Goal: Task Accomplishment & Management: Use online tool/utility

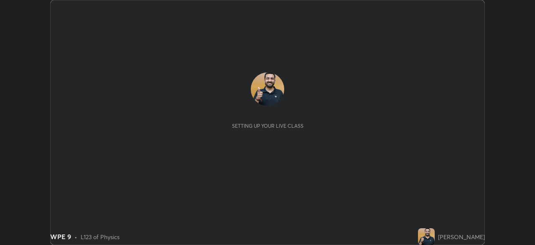
scroll to position [245, 535]
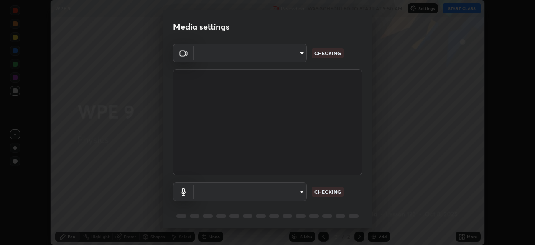
type input "495e9aafafa99ab02b2630cd73316b4ffac4e6b0a44c495734db4bb24564e739"
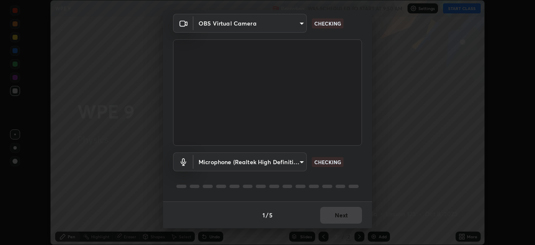
click at [296, 162] on body "Erase all WPE 9 Recording WAS SCHEDULED TO START AT 9:50 AM Settings START CLAS…" at bounding box center [267, 122] width 535 height 245
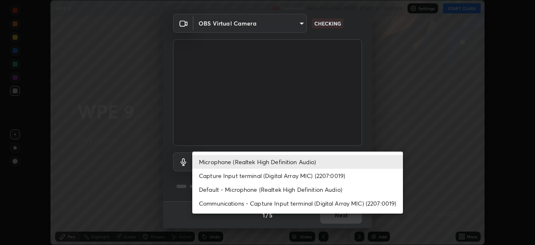
click at [278, 179] on li "Capture Input terminal (Digital Array MIC) (2207:0019)" at bounding box center [297, 176] width 211 height 14
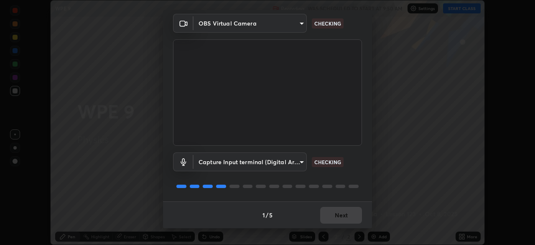
click at [291, 161] on body "Erase all WPE 9 Recording WAS SCHEDULED TO START AT 9:50 AM Settings START CLAS…" at bounding box center [267, 122] width 535 height 245
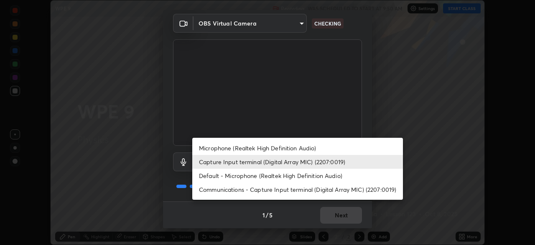
click at [304, 147] on li "Microphone (Realtek High Definition Audio)" at bounding box center [297, 148] width 211 height 14
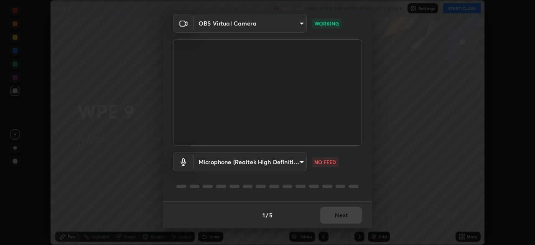
click at [298, 159] on body "Erase all WPE 9 Recording WAS SCHEDULED TO START AT 9:50 AM Settings START CLAS…" at bounding box center [267, 122] width 535 height 245
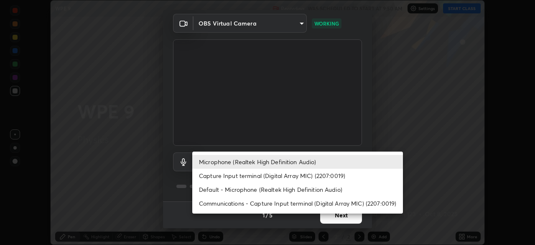
click at [246, 161] on li "Microphone (Realtek High Definition Audio)" at bounding box center [297, 162] width 211 height 14
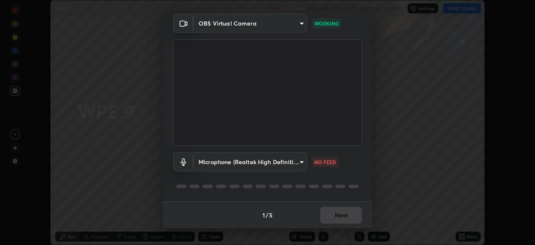
click at [324, 210] on div "1 / 5 Next" at bounding box center [267, 214] width 209 height 27
click at [208, 164] on body "Erase all WPE 9 Recording WAS SCHEDULED TO START AT 9:50 AM Settings START CLAS…" at bounding box center [267, 122] width 535 height 245
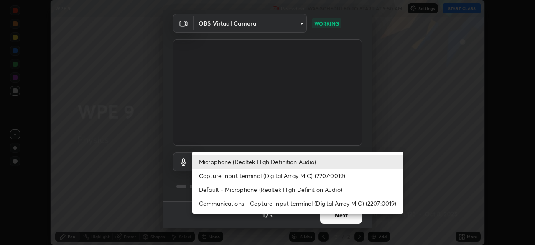
click at [229, 192] on li "Default - Microphone (Realtek High Definition Audio)" at bounding box center [297, 189] width 211 height 14
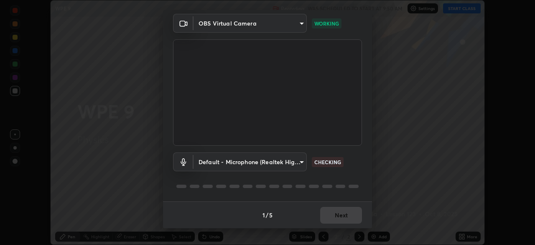
click at [207, 160] on body "Erase all WPE 9 Recording WAS SCHEDULED TO START AT 9:50 AM Settings START CLAS…" at bounding box center [267, 122] width 535 height 245
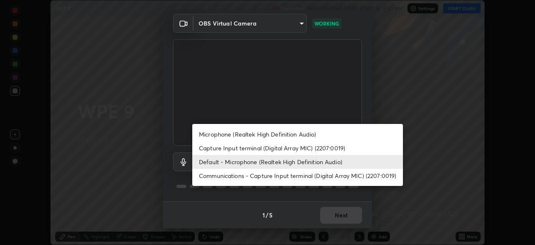
click at [207, 135] on li "Microphone (Realtek High Definition Audio)" at bounding box center [297, 134] width 211 height 14
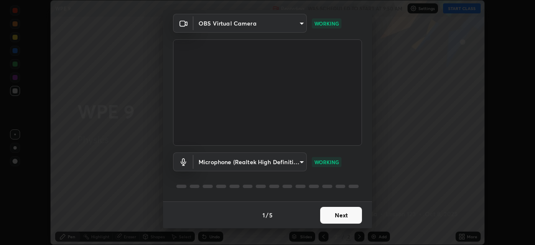
click at [220, 153] on body "Erase all WPE 9 Recording WAS SCHEDULED TO START AT 9:50 AM Settings START CLAS…" at bounding box center [267, 122] width 535 height 245
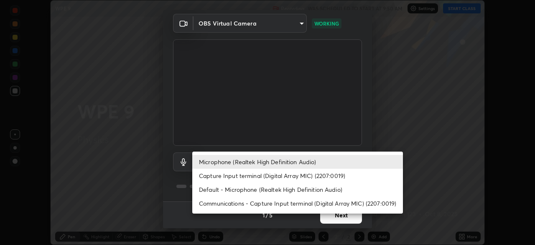
click at [222, 188] on li "Default - Microphone (Realtek High Definition Audio)" at bounding box center [297, 189] width 211 height 14
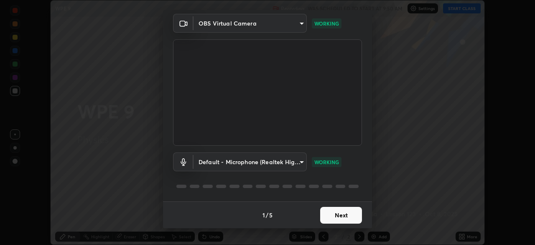
type input "default"
click at [332, 222] on button "Next" at bounding box center [341, 215] width 42 height 17
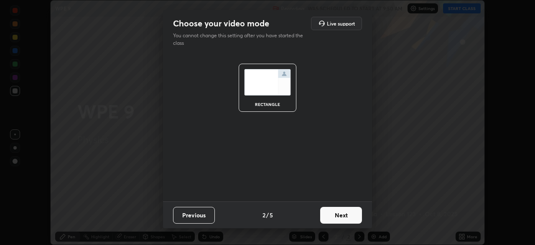
click at [337, 214] on button "Next" at bounding box center [341, 215] width 42 height 17
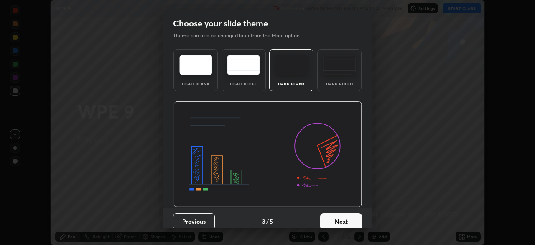
click at [341, 214] on button "Next" at bounding box center [341, 221] width 42 height 17
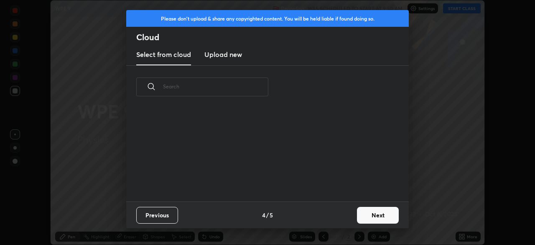
click at [377, 215] on button "Next" at bounding box center [378, 215] width 42 height 17
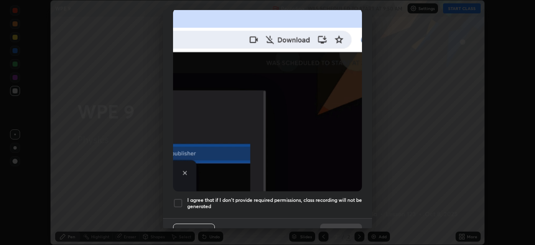
scroll to position [193, 0]
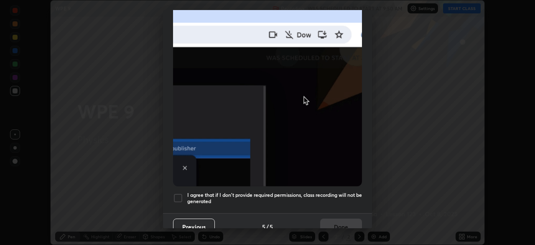
click at [182, 194] on div at bounding box center [178, 198] width 10 height 10
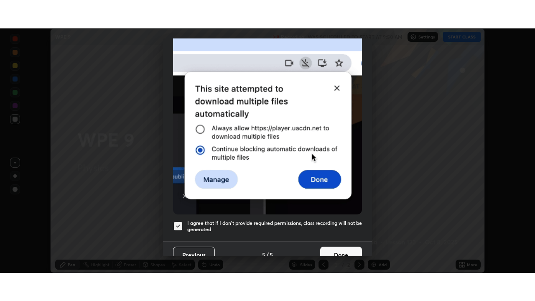
scroll to position [200, 0]
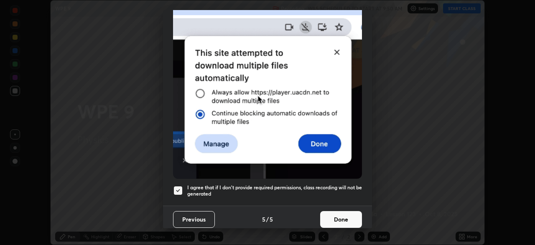
click at [327, 212] on button "Done" at bounding box center [341, 219] width 42 height 17
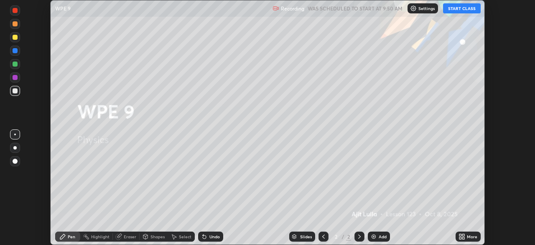
click at [457, 7] on button "START CLASS" at bounding box center [462, 8] width 38 height 10
click at [469, 235] on div "More" at bounding box center [472, 236] width 10 height 4
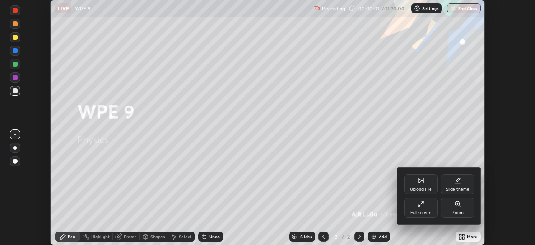
click at [420, 209] on div "Full screen" at bounding box center [420, 207] width 33 height 20
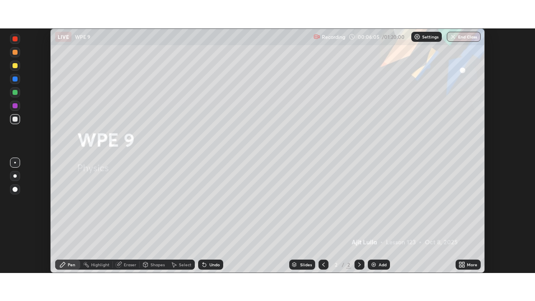
scroll to position [41571, 41280]
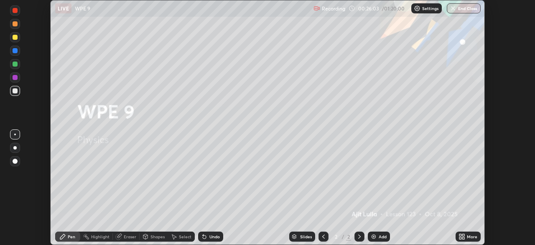
click at [463, 235] on icon at bounding box center [463, 235] width 2 height 2
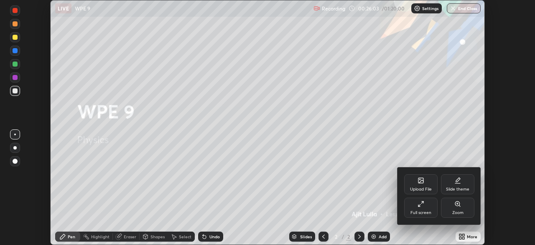
click at [433, 202] on div "Full screen" at bounding box center [420, 207] width 33 height 20
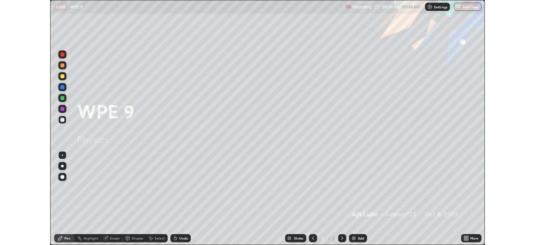
scroll to position [301, 535]
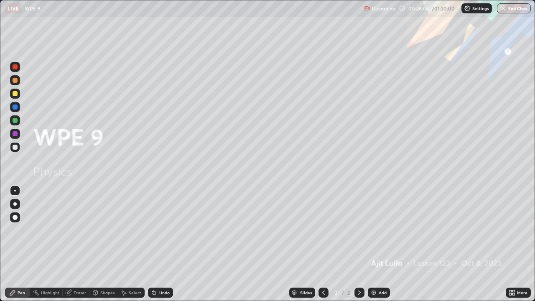
click at [381, 244] on div "Add" at bounding box center [379, 293] width 22 height 10
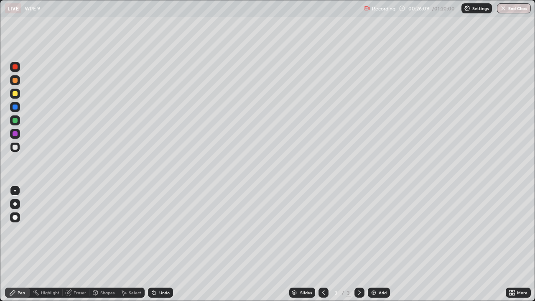
click at [18, 93] on div at bounding box center [15, 94] width 10 height 10
click at [165, 244] on div "Undo" at bounding box center [160, 293] width 25 height 10
click at [163, 244] on div "Undo" at bounding box center [164, 293] width 10 height 4
click at [162, 244] on div "Undo" at bounding box center [164, 293] width 10 height 4
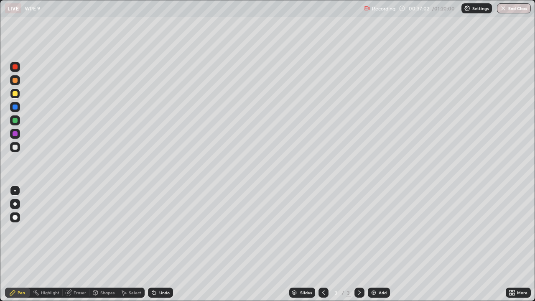
click at [161, 244] on div "Undo" at bounding box center [164, 293] width 10 height 4
click at [163, 244] on div "Undo" at bounding box center [164, 293] width 10 height 4
click at [164, 244] on div "Undo" at bounding box center [164, 293] width 10 height 4
click at [163, 244] on div "Undo" at bounding box center [164, 293] width 10 height 4
click at [162, 244] on div "Undo" at bounding box center [164, 293] width 10 height 4
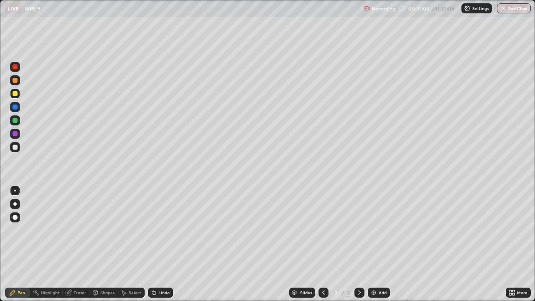
click at [162, 244] on div "Undo" at bounding box center [164, 293] width 10 height 4
click at [513, 244] on icon at bounding box center [514, 294] width 2 height 2
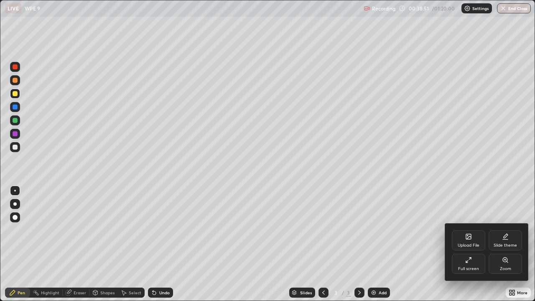
click at [472, 244] on div "Full screen" at bounding box center [468, 264] width 33 height 20
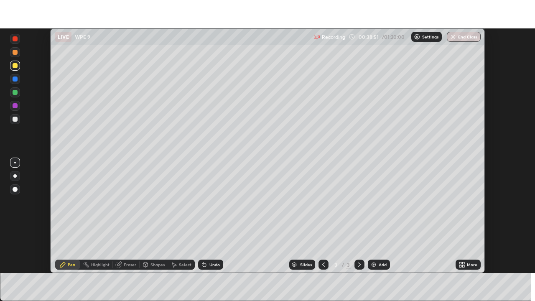
scroll to position [41571, 41280]
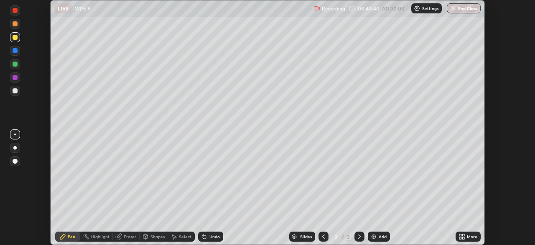
click at [120, 237] on icon at bounding box center [118, 236] width 5 height 5
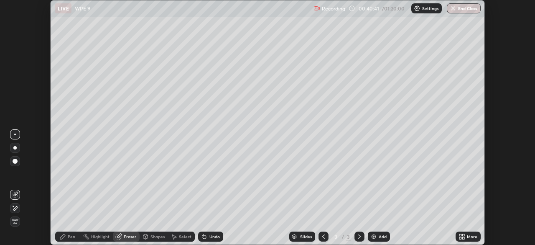
click at [15, 208] on icon at bounding box center [15, 207] width 7 height 7
click at [464, 235] on icon at bounding box center [463, 235] width 2 height 2
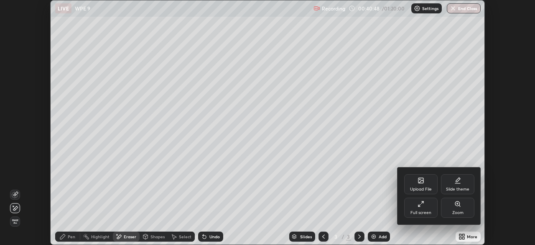
click at [419, 208] on div "Full screen" at bounding box center [420, 207] width 33 height 20
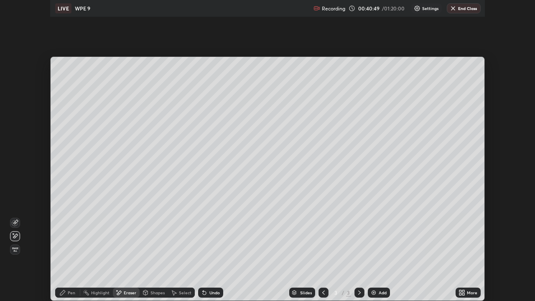
scroll to position [301, 535]
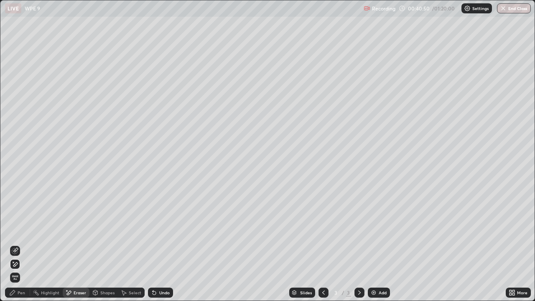
click at [22, 244] on div "Pen" at bounding box center [22, 293] width 8 height 4
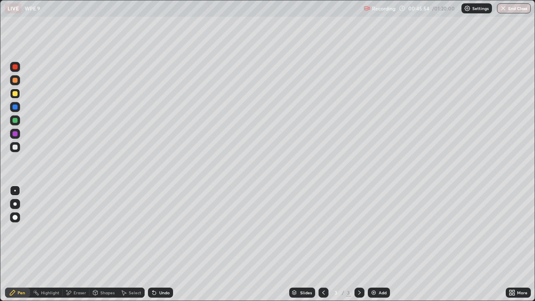
click at [79, 244] on div "Eraser" at bounding box center [80, 293] width 13 height 4
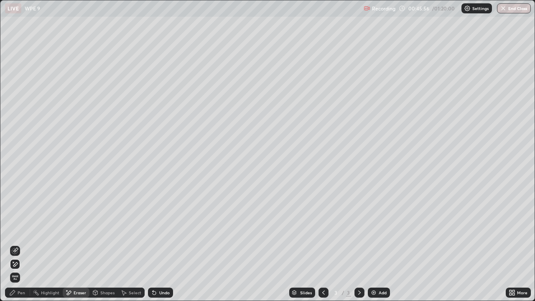
click at [14, 244] on icon at bounding box center [12, 292] width 5 height 5
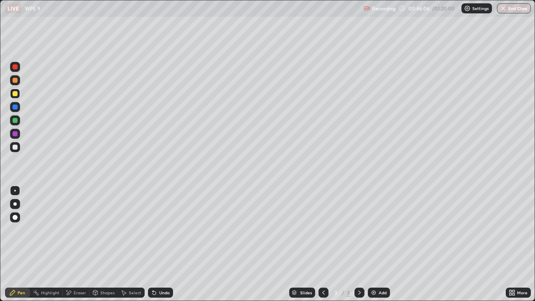
click at [15, 149] on div at bounding box center [15, 147] width 5 height 5
click at [14, 119] on div at bounding box center [15, 120] width 5 height 5
click at [169, 244] on div "Undo" at bounding box center [160, 293] width 25 height 10
click at [80, 244] on div "Eraser" at bounding box center [80, 293] width 13 height 4
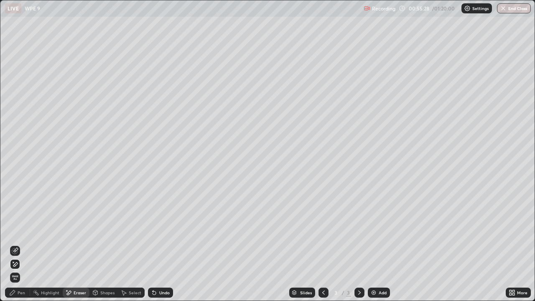
click at [22, 244] on div "Pen" at bounding box center [22, 293] width 8 height 4
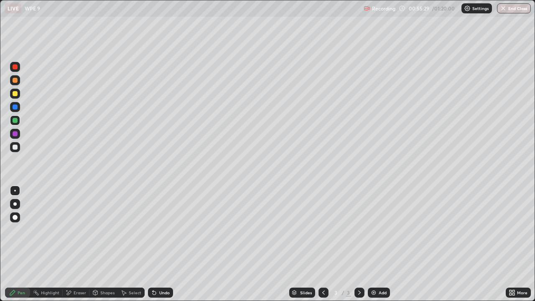
click at [16, 148] on div at bounding box center [15, 147] width 5 height 5
click at [375, 244] on img at bounding box center [373, 292] width 7 height 7
click at [18, 95] on div at bounding box center [15, 94] width 10 height 10
click at [17, 148] on div at bounding box center [15, 147] width 5 height 5
click at [14, 103] on div at bounding box center [15, 107] width 10 height 10
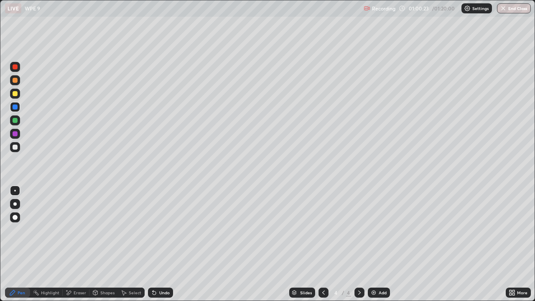
click at [14, 123] on div at bounding box center [15, 120] width 5 height 5
click at [19, 94] on div at bounding box center [15, 94] width 10 height 10
click at [380, 244] on div "Add" at bounding box center [383, 293] width 8 height 4
click at [15, 94] on div at bounding box center [15, 93] width 5 height 5
click at [18, 150] on div at bounding box center [15, 147] width 10 height 10
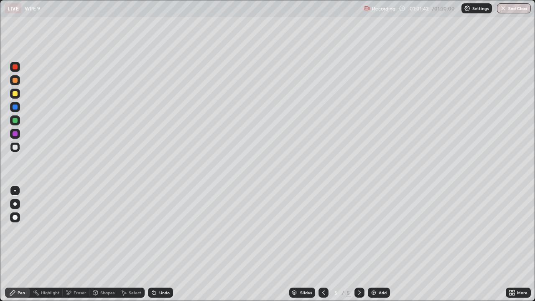
click at [167, 244] on div "Undo" at bounding box center [164, 293] width 10 height 4
click at [163, 244] on div "Undo" at bounding box center [160, 293] width 25 height 10
click at [163, 244] on div "Undo" at bounding box center [164, 293] width 10 height 4
click at [18, 95] on div at bounding box center [15, 94] width 10 height 10
click at [168, 244] on div "Undo" at bounding box center [164, 293] width 10 height 4
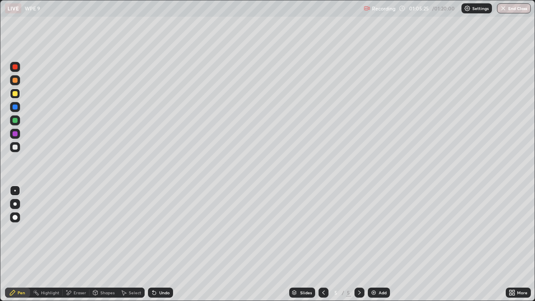
click at [166, 244] on div "Undo" at bounding box center [164, 293] width 10 height 4
click at [165, 244] on div "Undo" at bounding box center [164, 293] width 10 height 4
click at [165, 244] on div "Undo" at bounding box center [160, 293] width 25 height 10
click at [166, 244] on div "Undo" at bounding box center [164, 293] width 10 height 4
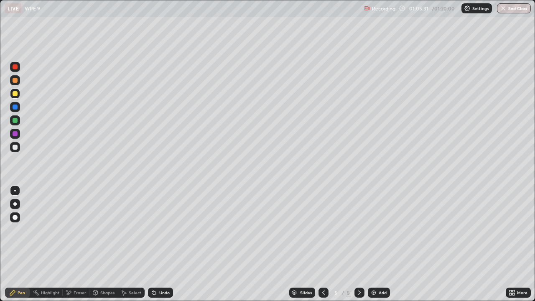
click at [16, 148] on div at bounding box center [15, 147] width 5 height 5
click at [384, 244] on div "Add" at bounding box center [383, 293] width 8 height 4
click at [18, 150] on div at bounding box center [15, 147] width 10 height 10
click at [372, 244] on img at bounding box center [373, 292] width 7 height 7
click at [15, 94] on div at bounding box center [15, 93] width 5 height 5
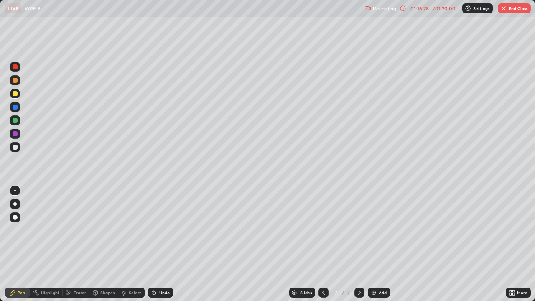
click at [15, 148] on div at bounding box center [15, 147] width 5 height 5
click at [77, 244] on div "Eraser" at bounding box center [80, 293] width 13 height 4
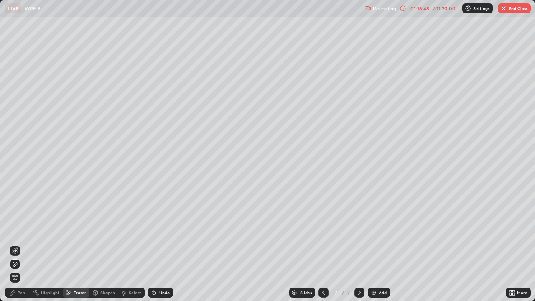
click at [15, 244] on icon at bounding box center [15, 251] width 7 height 7
click at [21, 244] on div "Pen" at bounding box center [22, 293] width 8 height 4
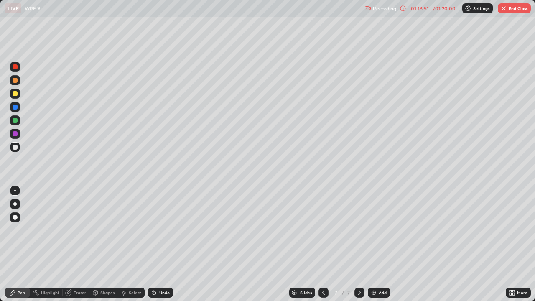
click at [15, 93] on div at bounding box center [15, 93] width 5 height 5
click at [17, 147] on div at bounding box center [15, 147] width 5 height 5
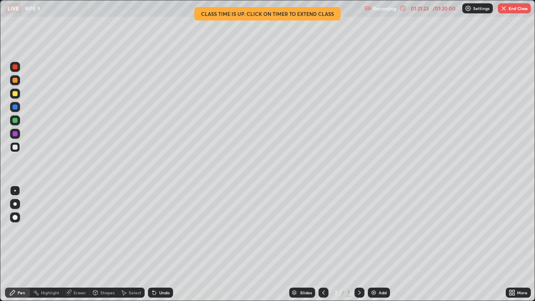
click at [507, 8] on img "button" at bounding box center [504, 8] width 7 height 7
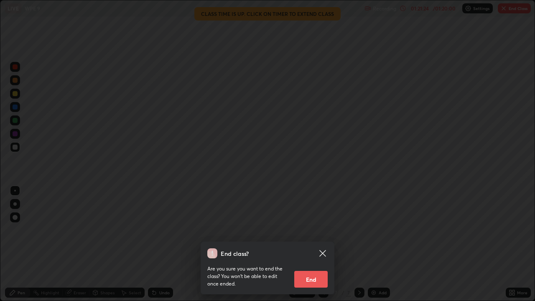
click at [297, 244] on button "End" at bounding box center [310, 279] width 33 height 17
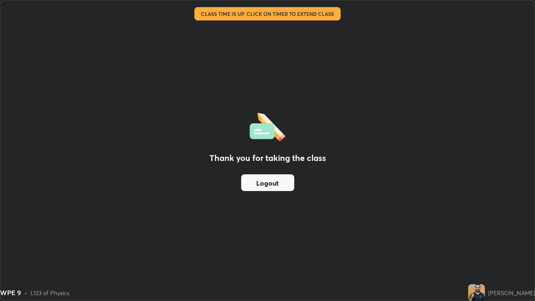
click at [272, 185] on button "Logout" at bounding box center [267, 182] width 53 height 17
